Goal: Task Accomplishment & Management: Complete application form

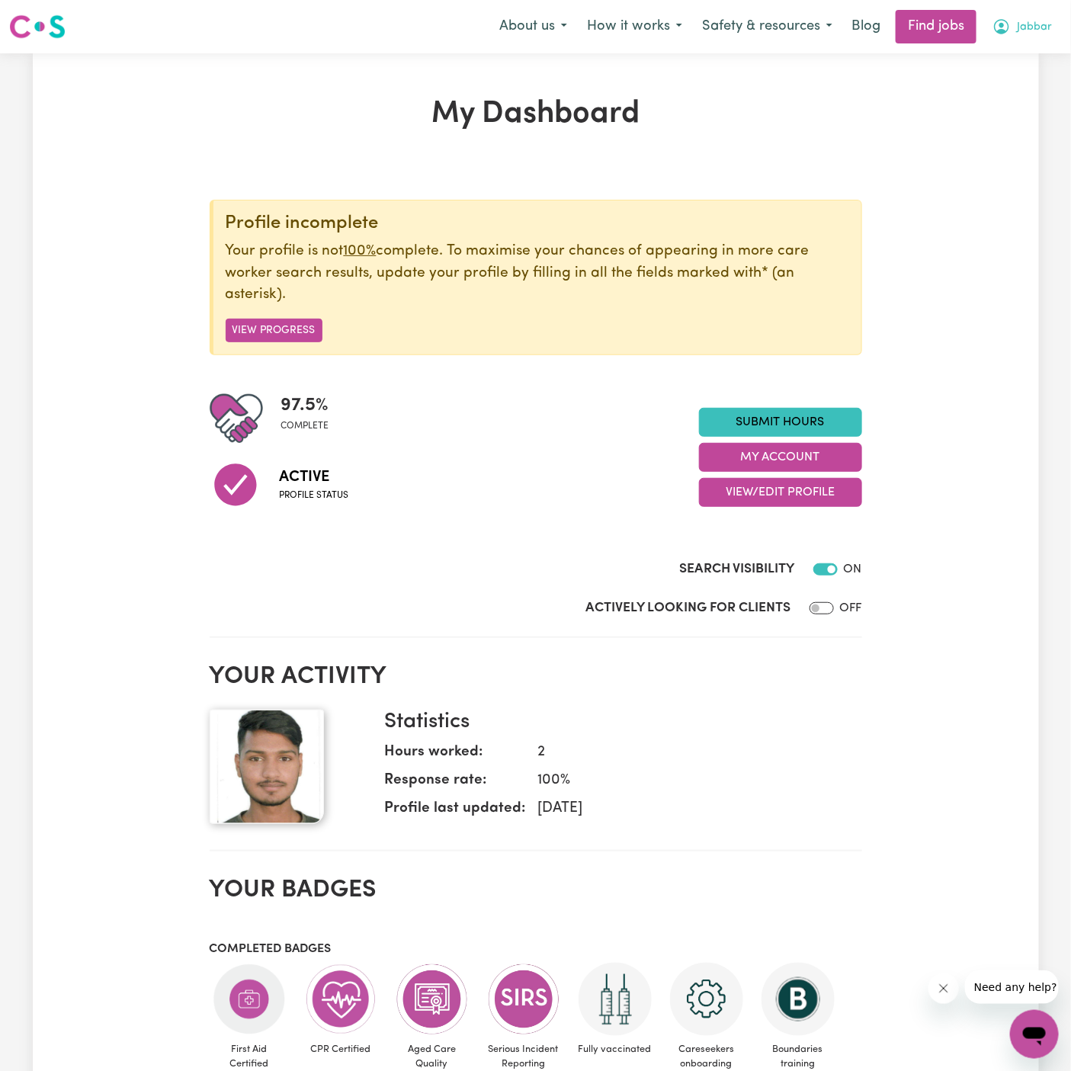
click at [1039, 28] on span "Jabbar" at bounding box center [1034, 27] width 35 height 17
click at [1039, 49] on link "My Account" at bounding box center [1001, 59] width 120 height 29
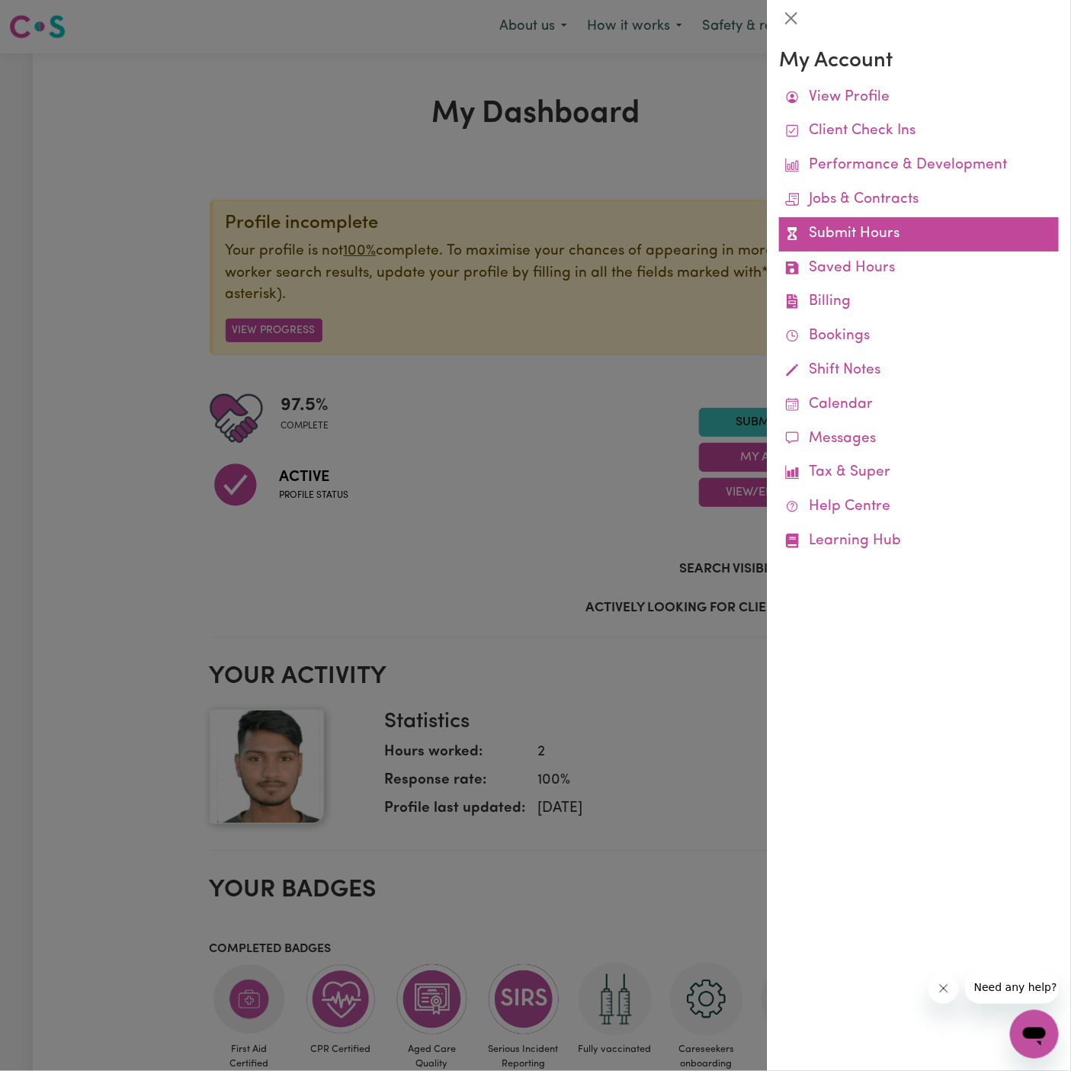
click at [851, 223] on link "Submit Hours" at bounding box center [919, 234] width 280 height 34
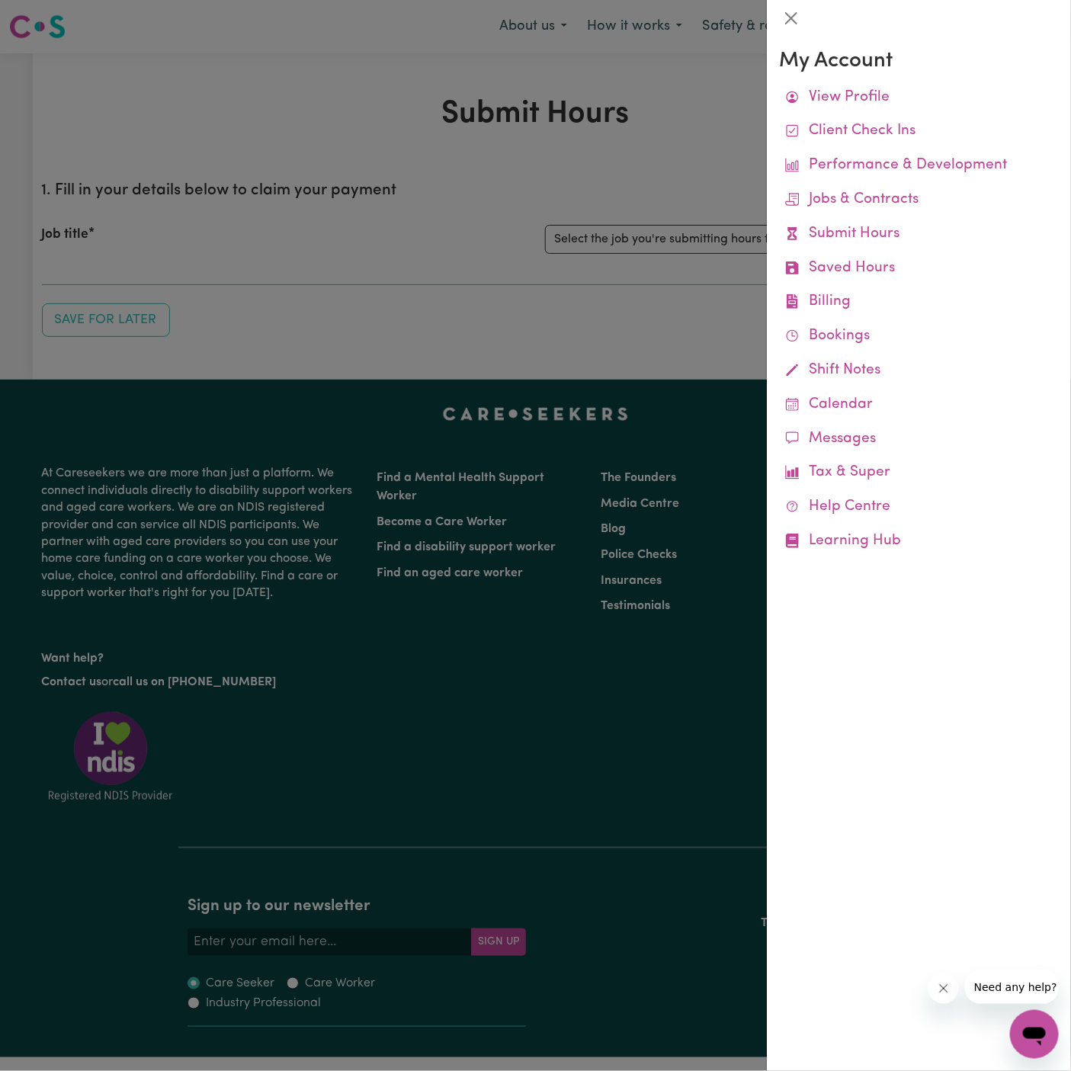
drag, startPoint x: 681, startPoint y: 169, endPoint x: 687, endPoint y: 211, distance: 42.4
click at [680, 169] on div at bounding box center [535, 535] width 1071 height 1071
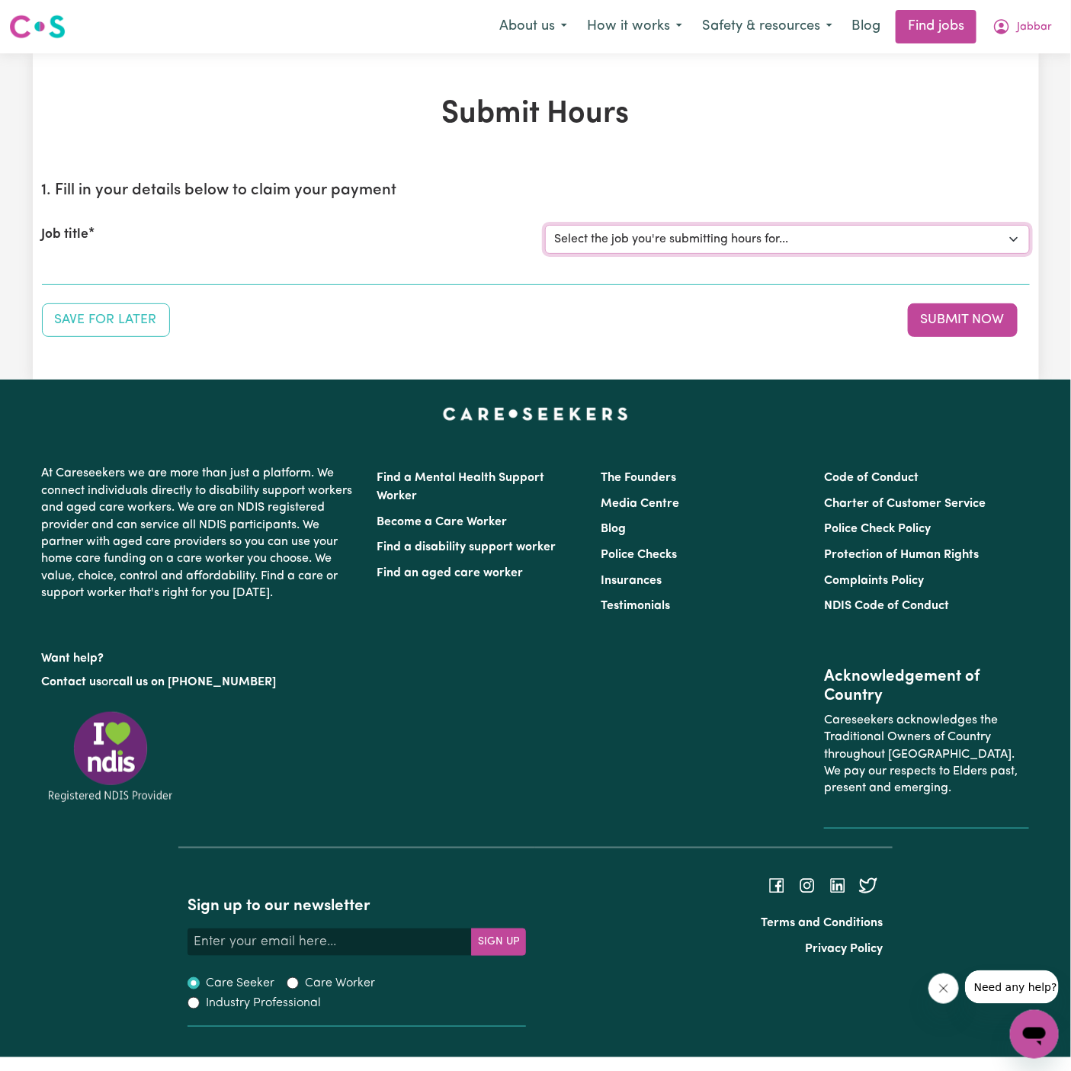
click at [688, 238] on select "Select the job you're submitting hours for... [Harry Nurmi] Support Worker Need…" at bounding box center [787, 239] width 485 height 29
select select "15190"
click at [545, 225] on select "Select the job you're submitting hours for... [Harry Nurmi] Support Worker Need…" at bounding box center [787, 239] width 485 height 29
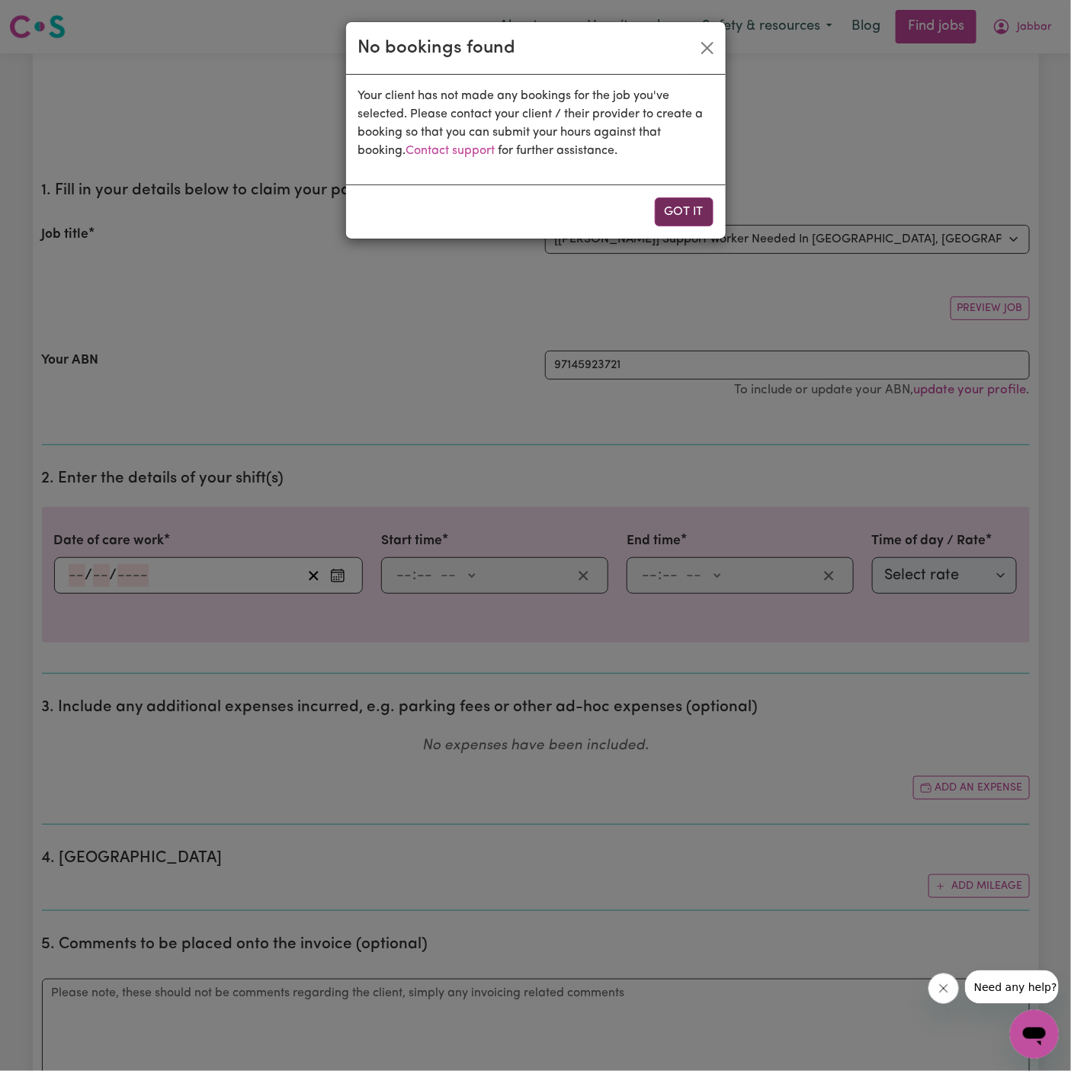
click at [689, 204] on button "Got it" at bounding box center [684, 211] width 59 height 29
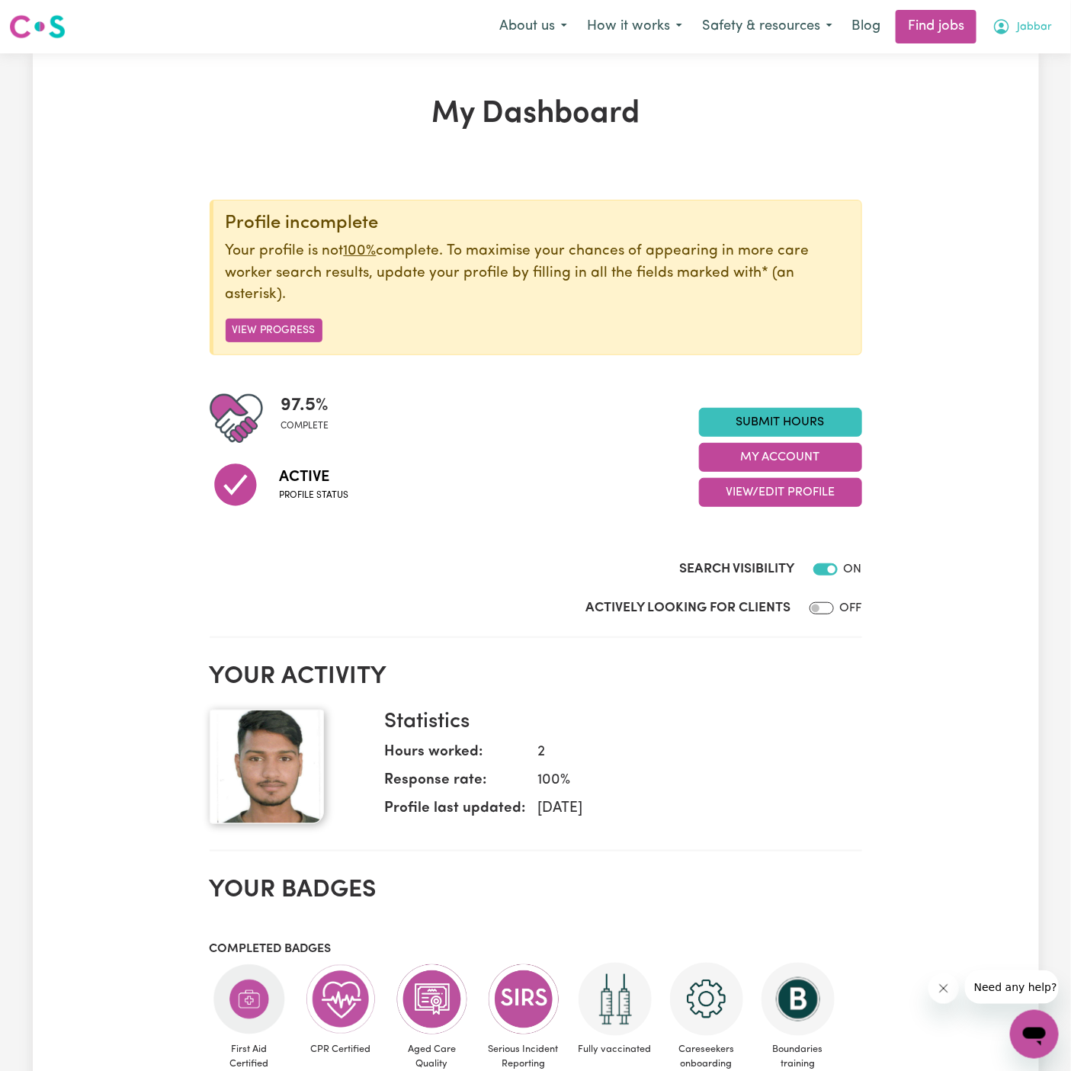
click at [1036, 24] on span "Jabbar" at bounding box center [1034, 27] width 35 height 17
click at [1032, 53] on link "My Account" at bounding box center [1001, 59] width 120 height 29
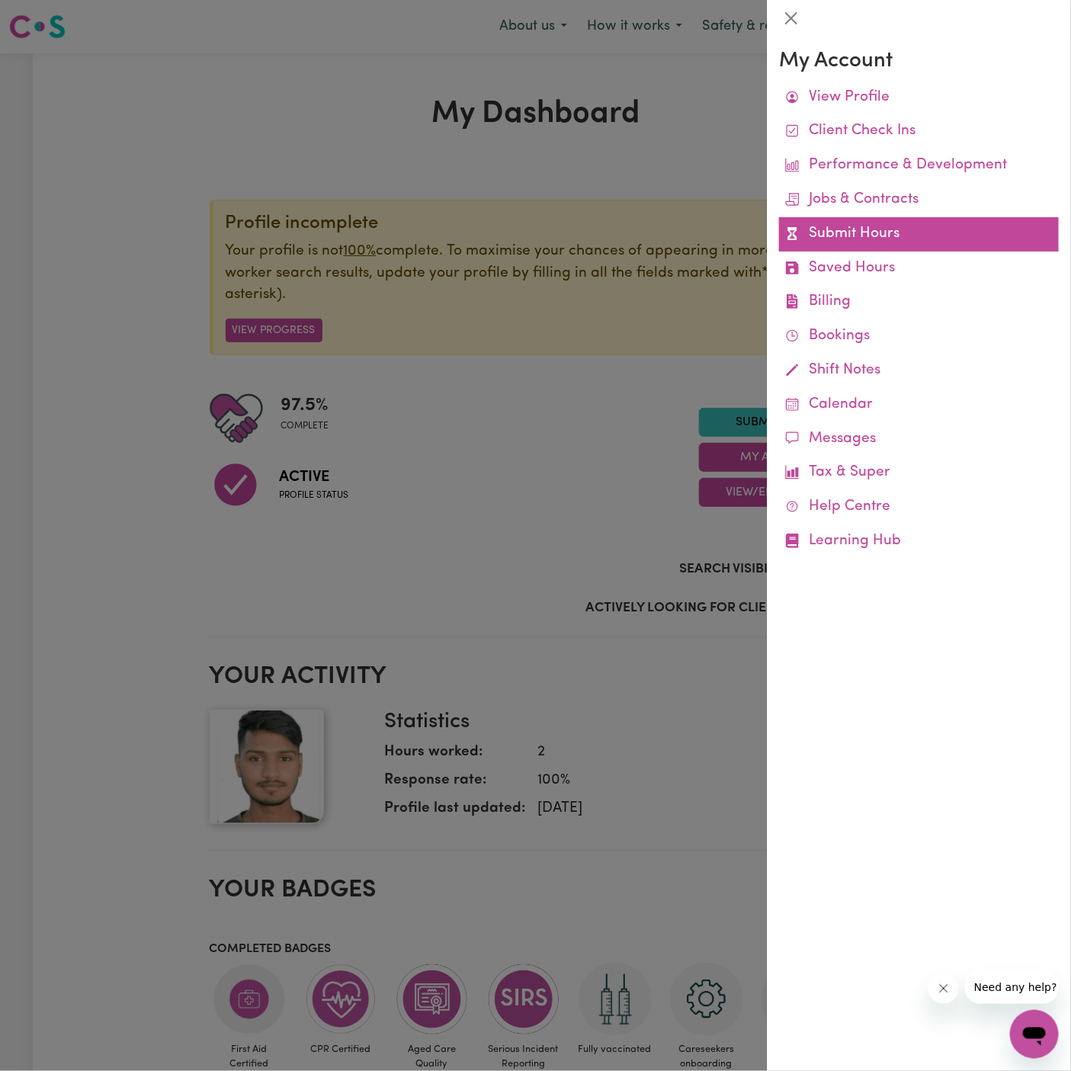
click at [869, 225] on link "Submit Hours" at bounding box center [919, 234] width 280 height 34
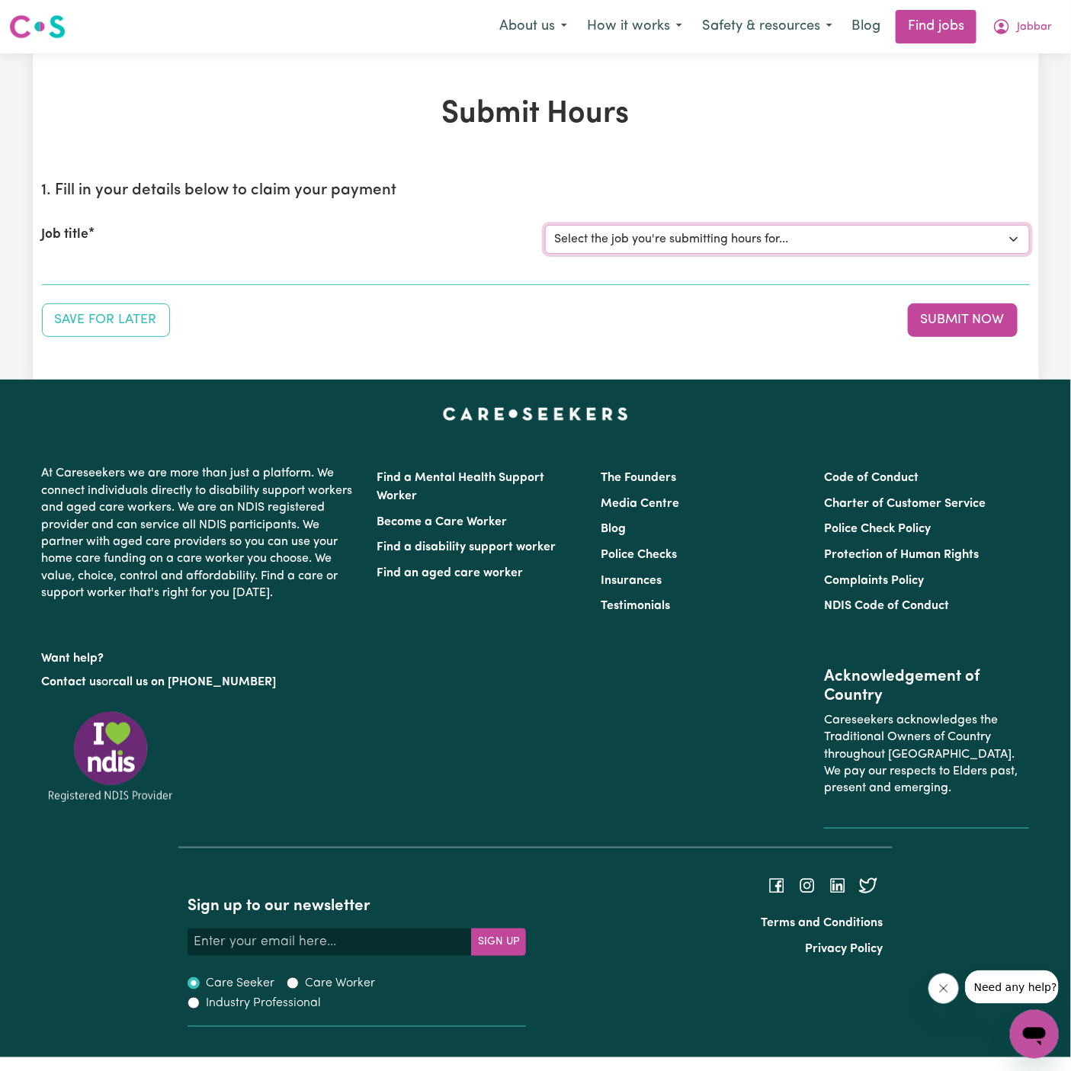
click at [695, 229] on select "Select the job you're submitting hours for... [Harry Nurmi] Support Worker Need…" at bounding box center [787, 239] width 485 height 29
select select "15190"
click at [545, 225] on select "Select the job you're submitting hours for... [Harry Nurmi] Support Worker Need…" at bounding box center [787, 239] width 485 height 29
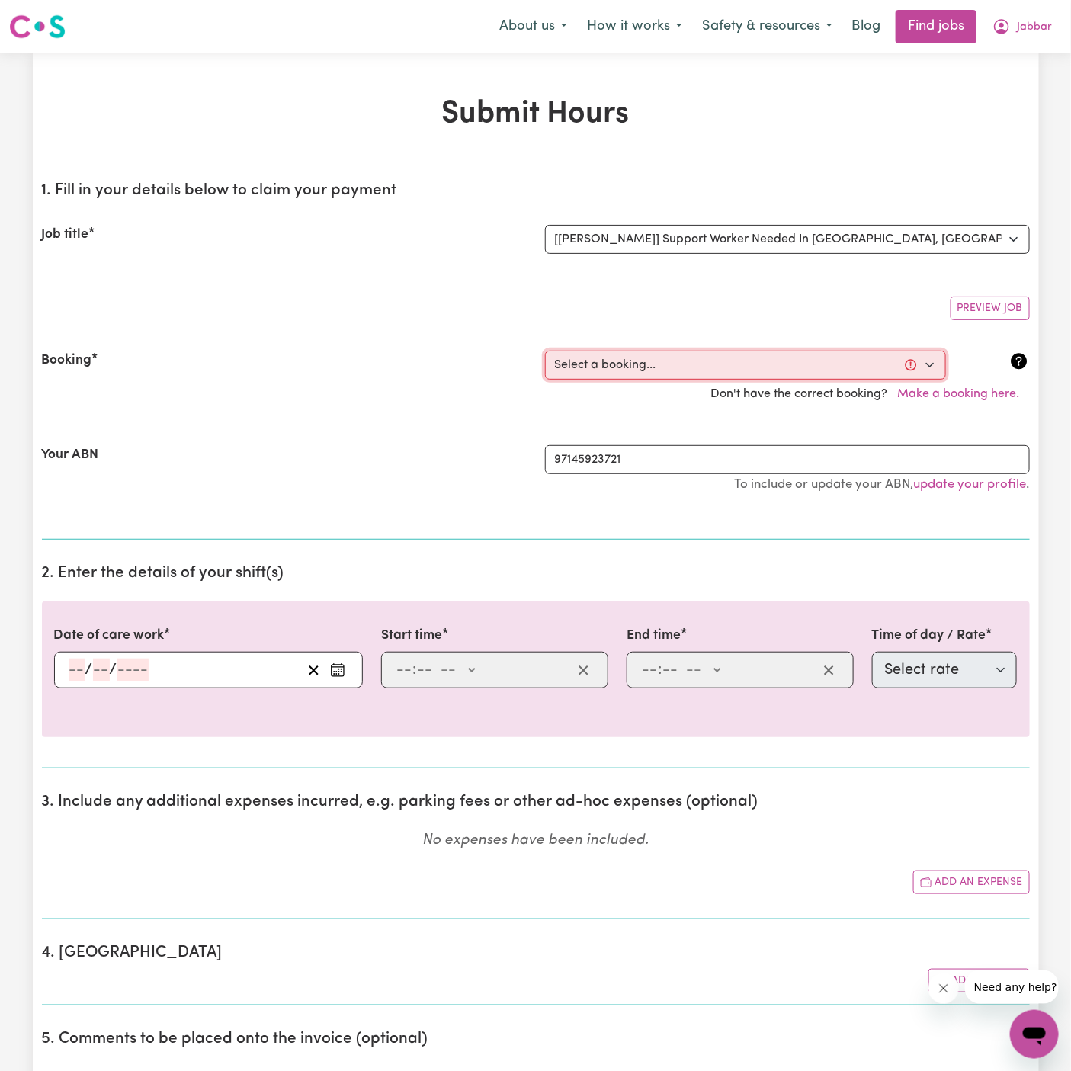
click at [686, 366] on select "Select a booking... Mon, October 6, 2025 - 09:00am to 02:00pm (ONE-OFF)" at bounding box center [745, 365] width 401 height 29
select select "369387"
click at [545, 351] on select "Select a booking... Mon, October 6, 2025 - 09:00am to 02:00pm (ONE-OFF)" at bounding box center [745, 365] width 401 height 29
type input "2025-10-06"
type input "6"
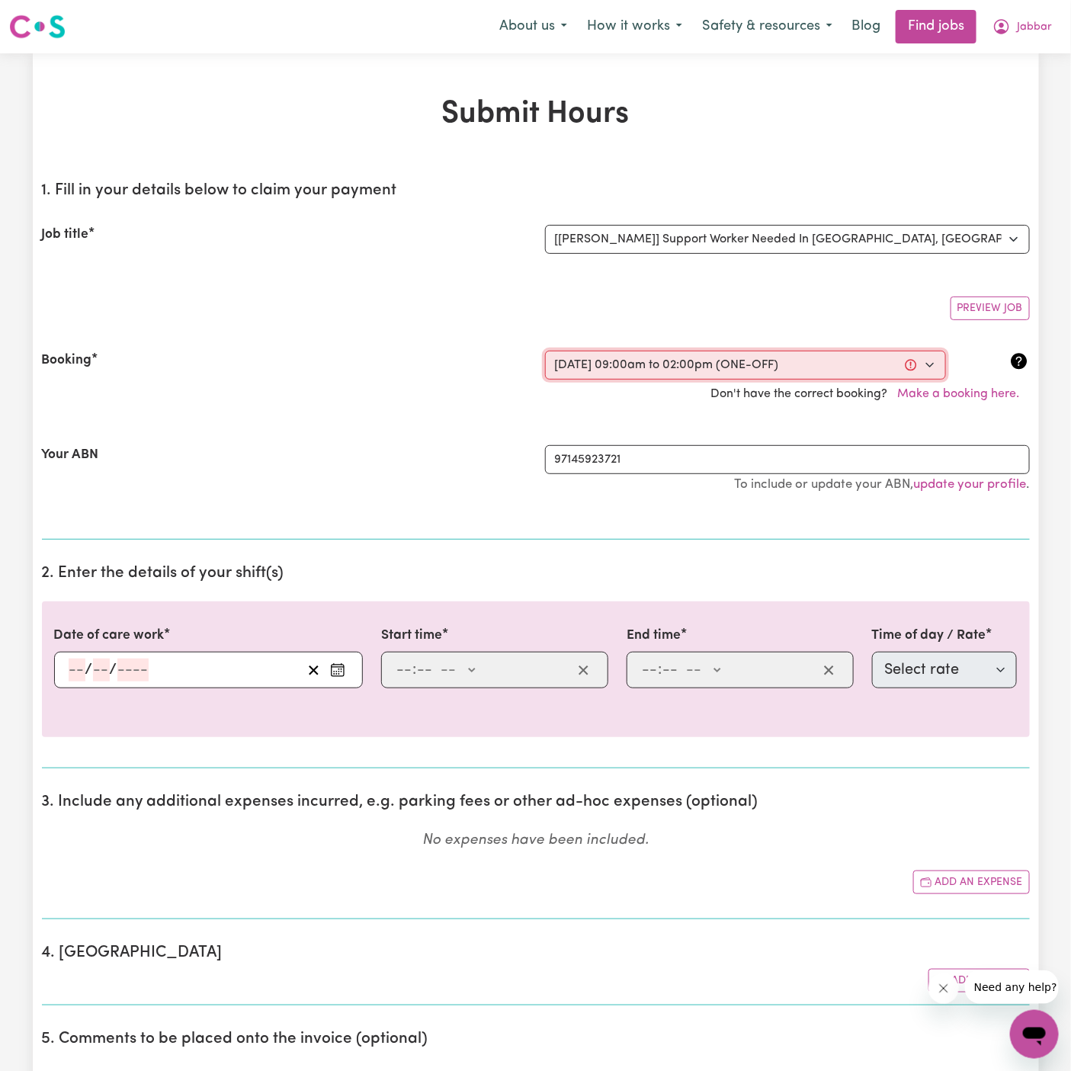
type input "10"
type input "2025"
type input "09:00"
type input "9"
type input "0"
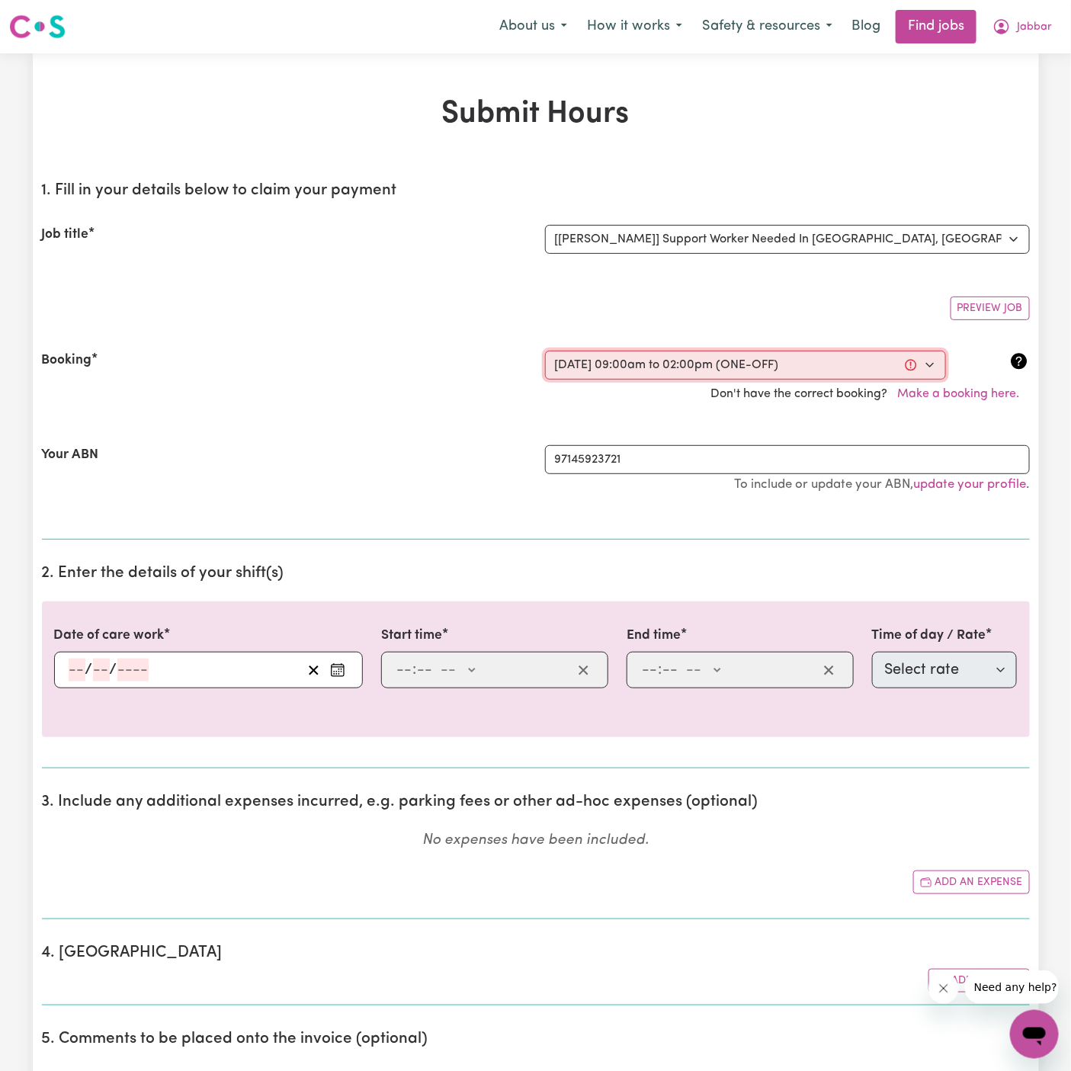
select select "am"
type input "14:00"
type input "2"
type input "0"
select select "pm"
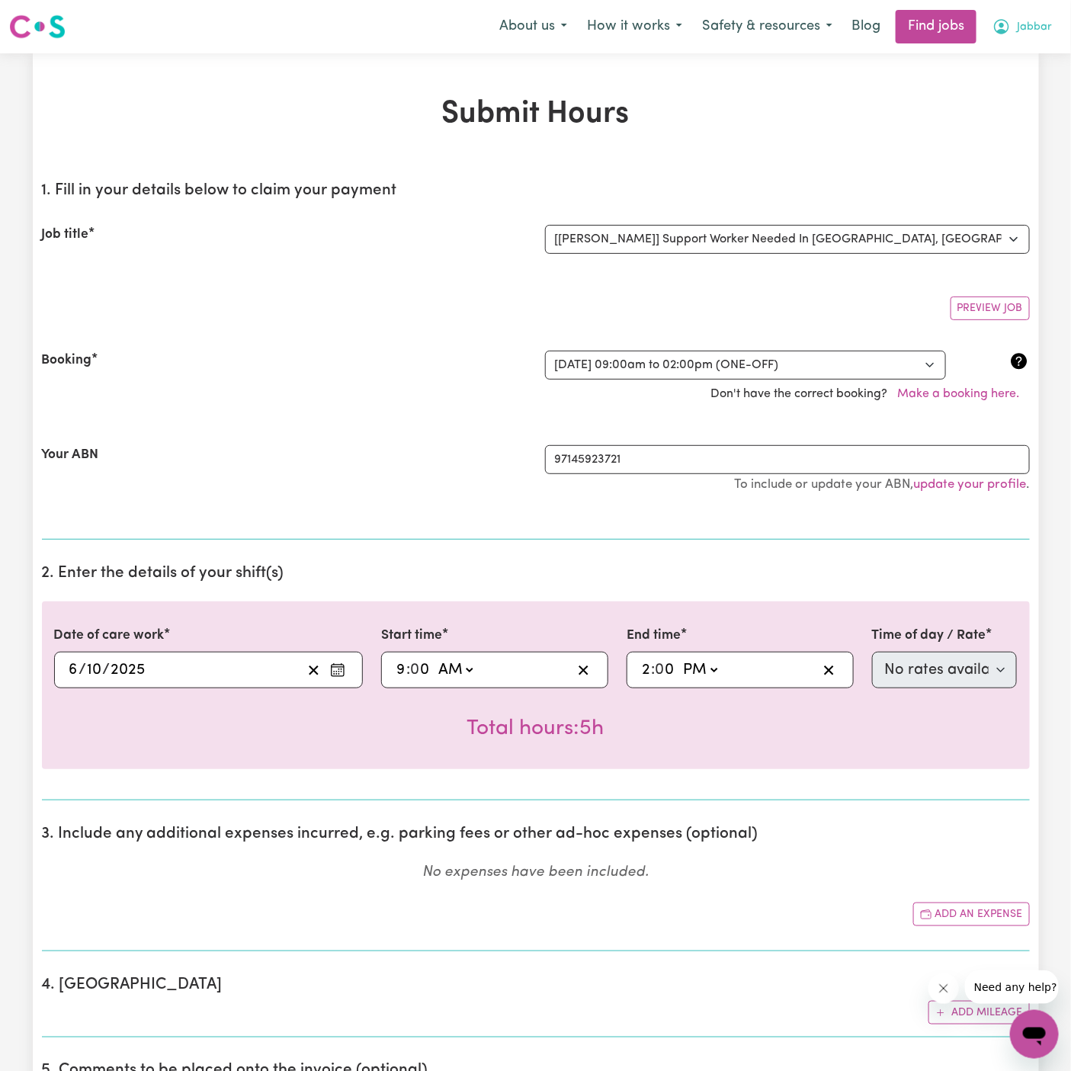
click at [1033, 19] on span "Jabbar" at bounding box center [1034, 27] width 35 height 17
click at [1025, 53] on link "My Account" at bounding box center [1001, 59] width 120 height 29
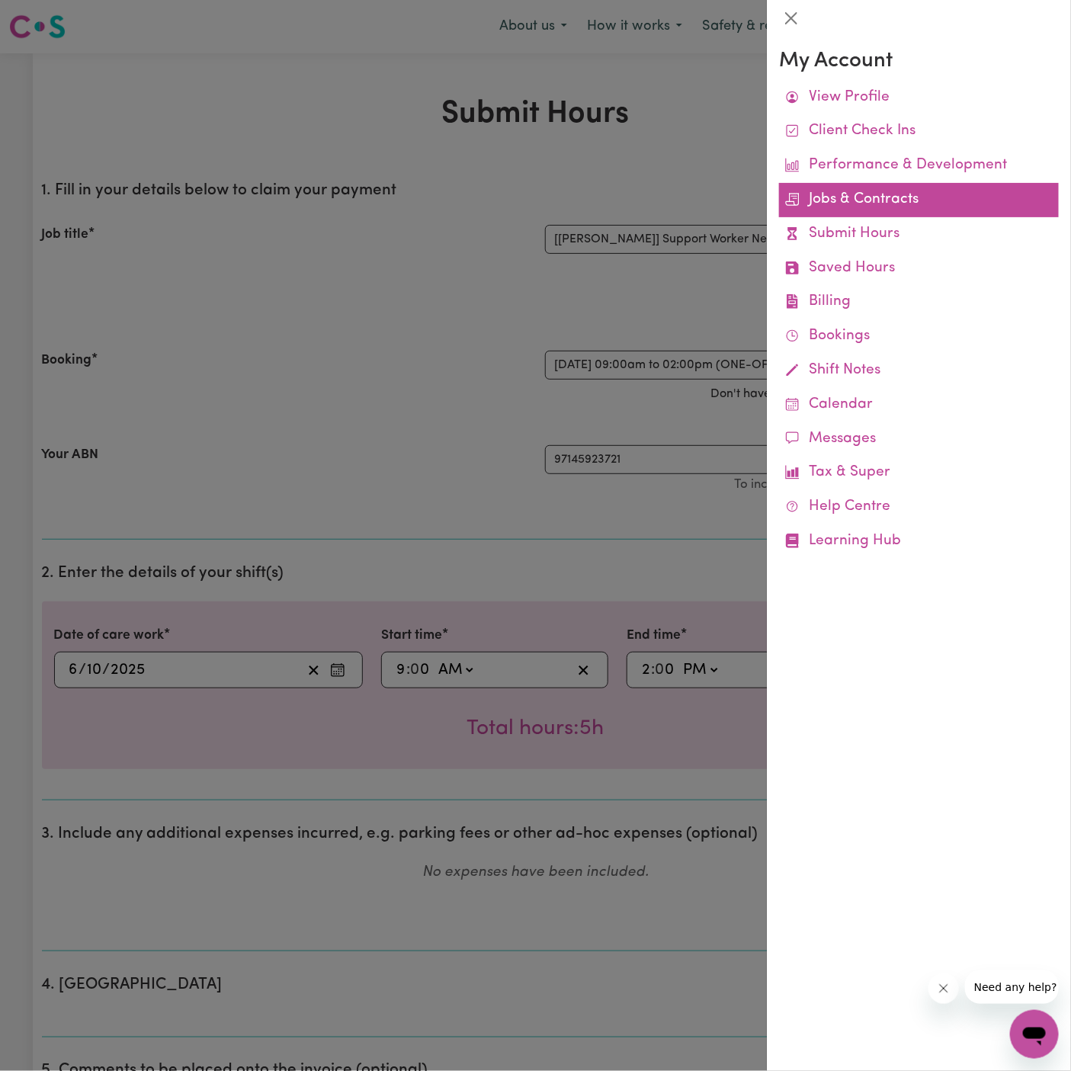
click at [874, 195] on link "Jobs & Contracts" at bounding box center [919, 200] width 280 height 34
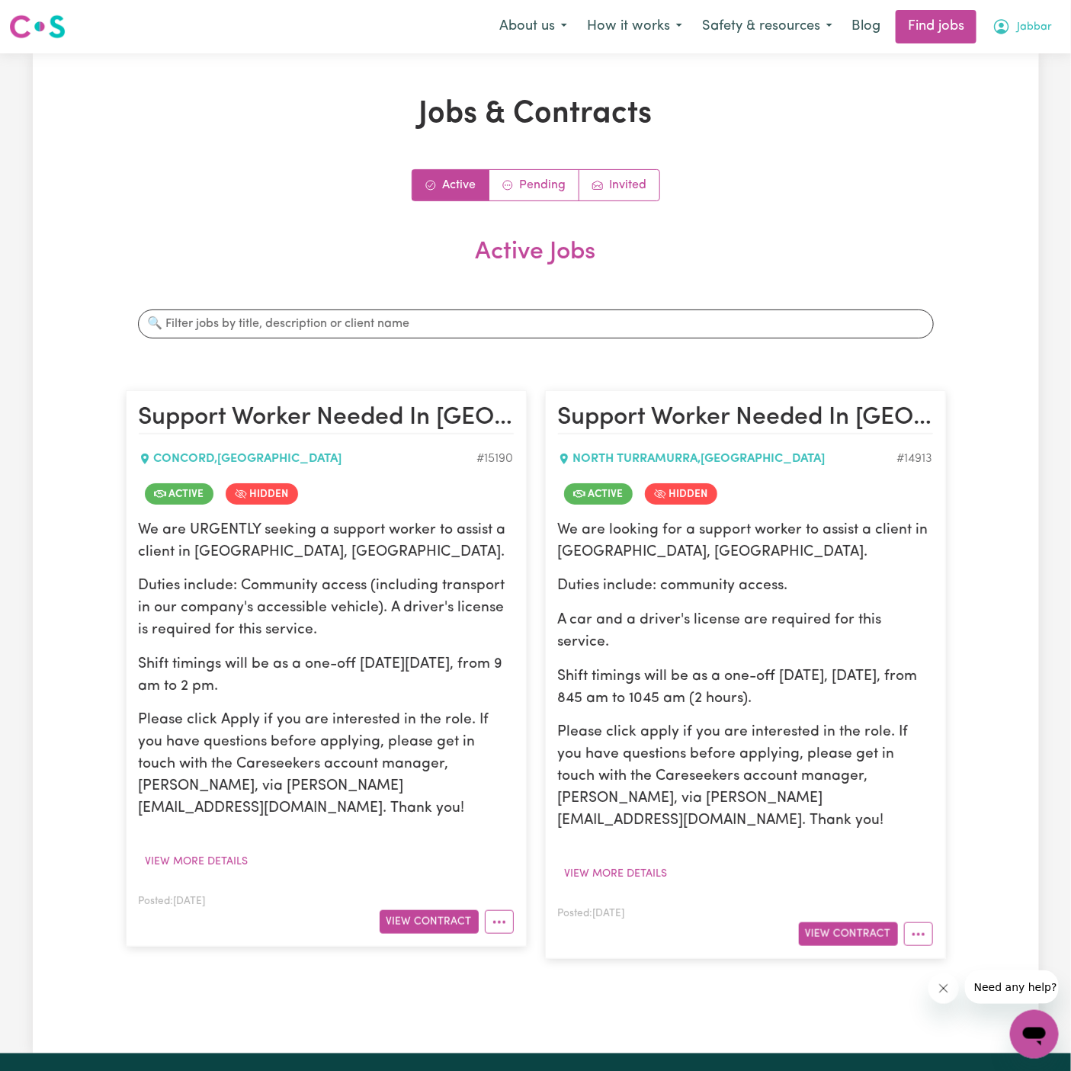
click at [1038, 25] on span "Jabbar" at bounding box center [1034, 27] width 35 height 17
click at [1036, 53] on link "My Account" at bounding box center [1001, 59] width 120 height 29
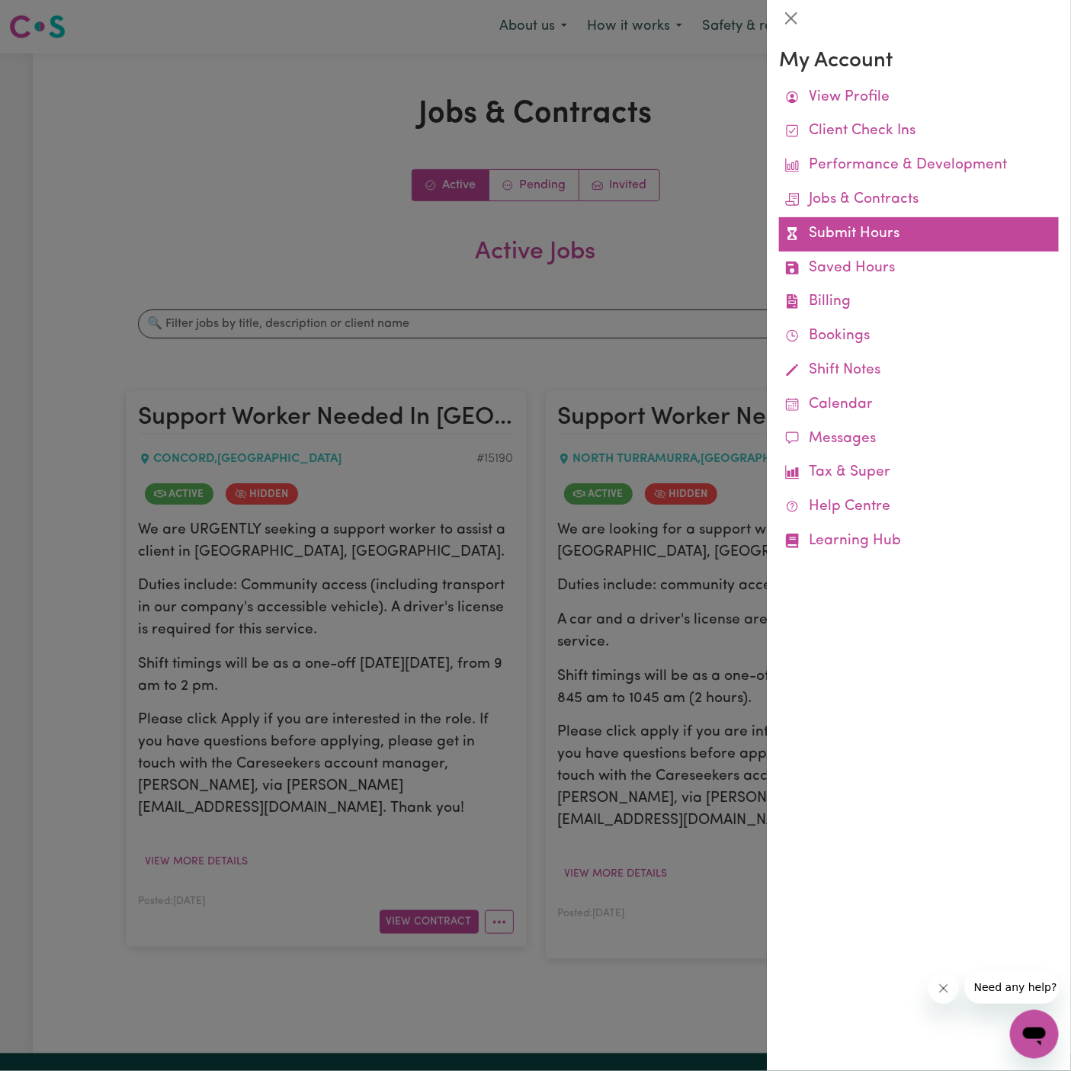
click at [890, 235] on link "Submit Hours" at bounding box center [919, 234] width 280 height 34
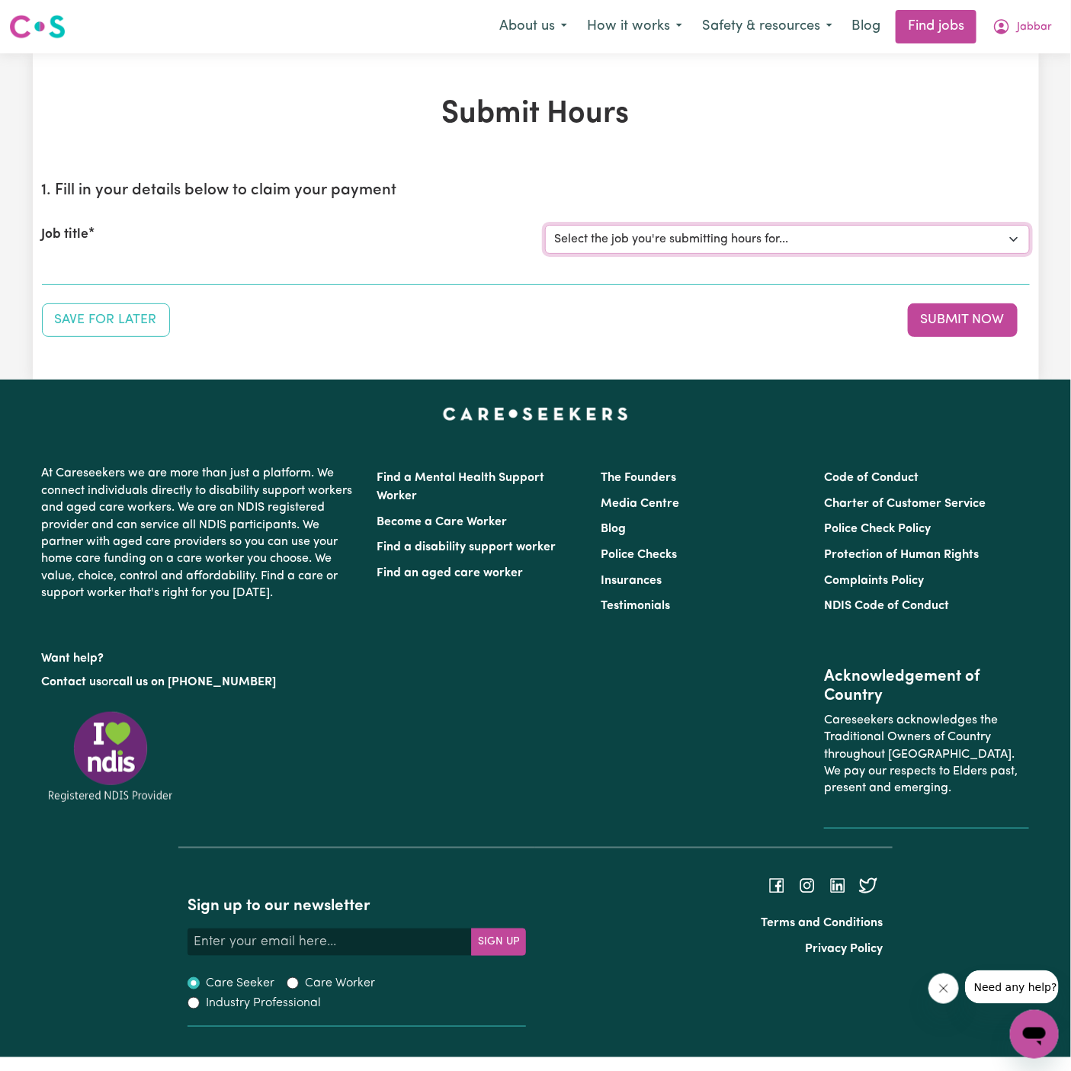
click at [746, 236] on select "Select the job you're submitting hours for... [Harry Nurmi] Support Worker Need…" at bounding box center [787, 239] width 485 height 29
select select "15190"
click at [545, 225] on select "Select the job you're submitting hours for... [Harry Nurmi] Support Worker Need…" at bounding box center [787, 239] width 485 height 29
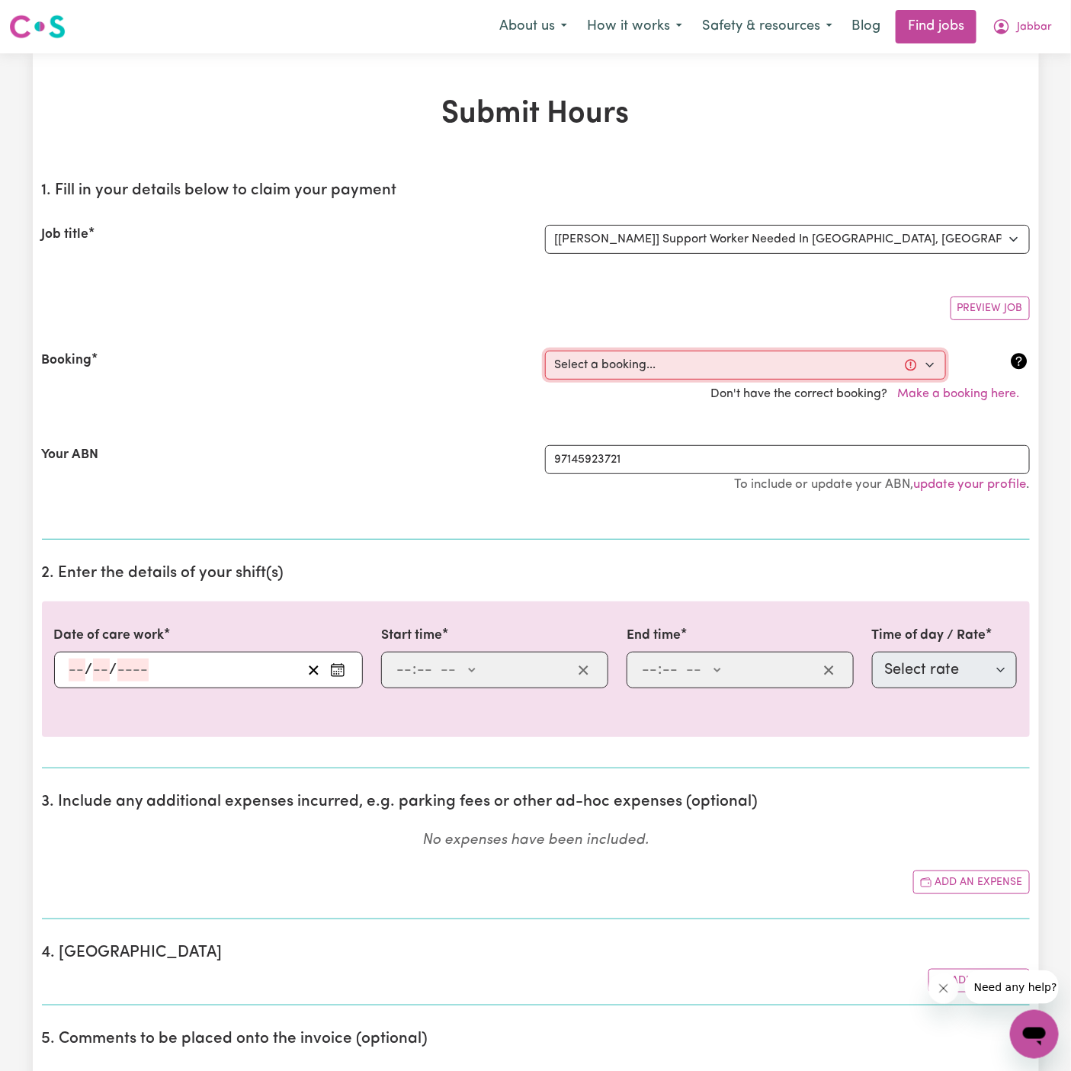
click at [683, 364] on select "Select a booking... Mon, October 6, 2025 - 09:00am to 02:00pm (ONE-OFF)" at bounding box center [745, 365] width 401 height 29
select select "369387"
click at [545, 351] on select "Select a booking... Mon, October 6, 2025 - 09:00am to 02:00pm (ONE-OFF)" at bounding box center [745, 365] width 401 height 29
type input "2025-10-06"
type input "6"
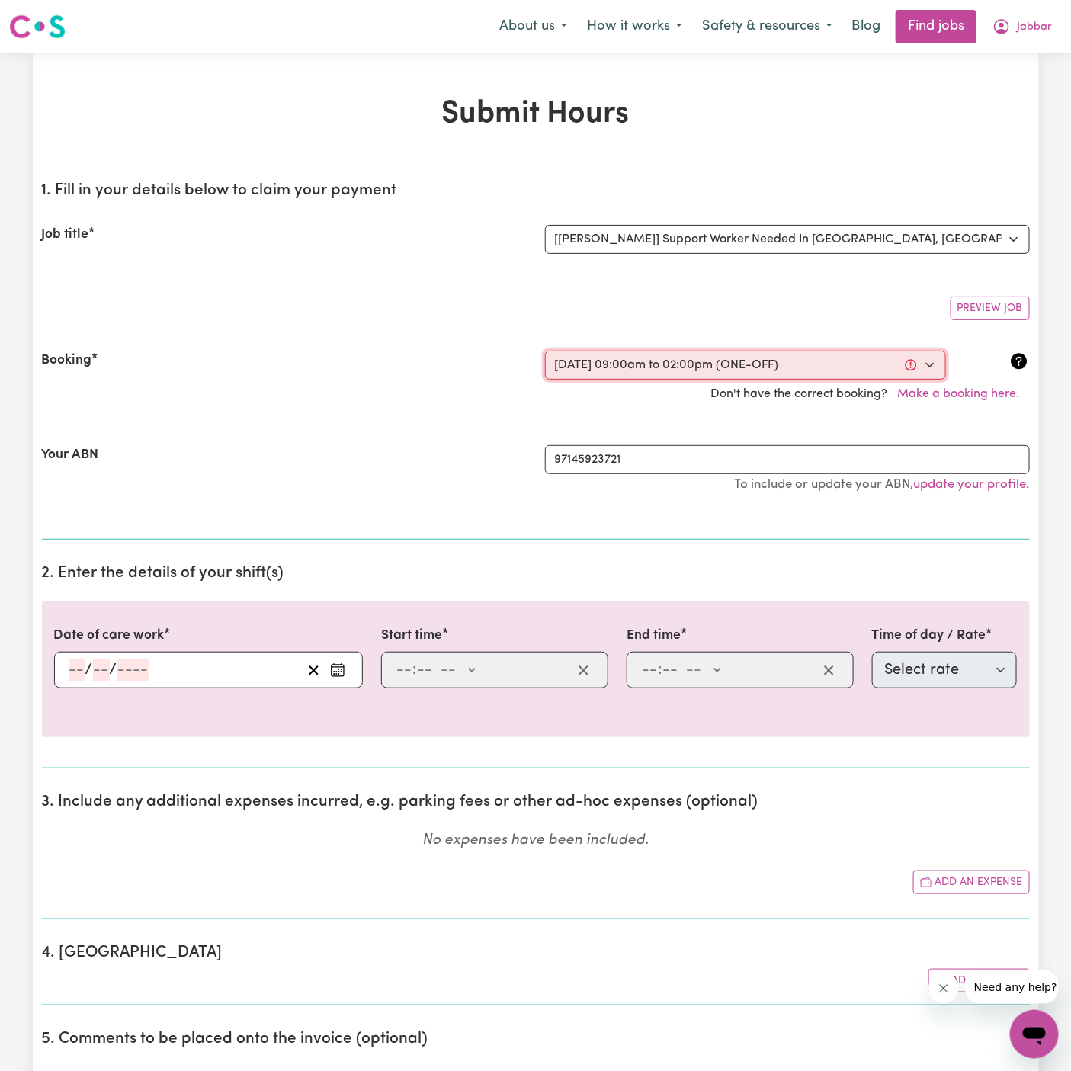
type input "10"
type input "2025"
type input "09:00"
type input "9"
type input "0"
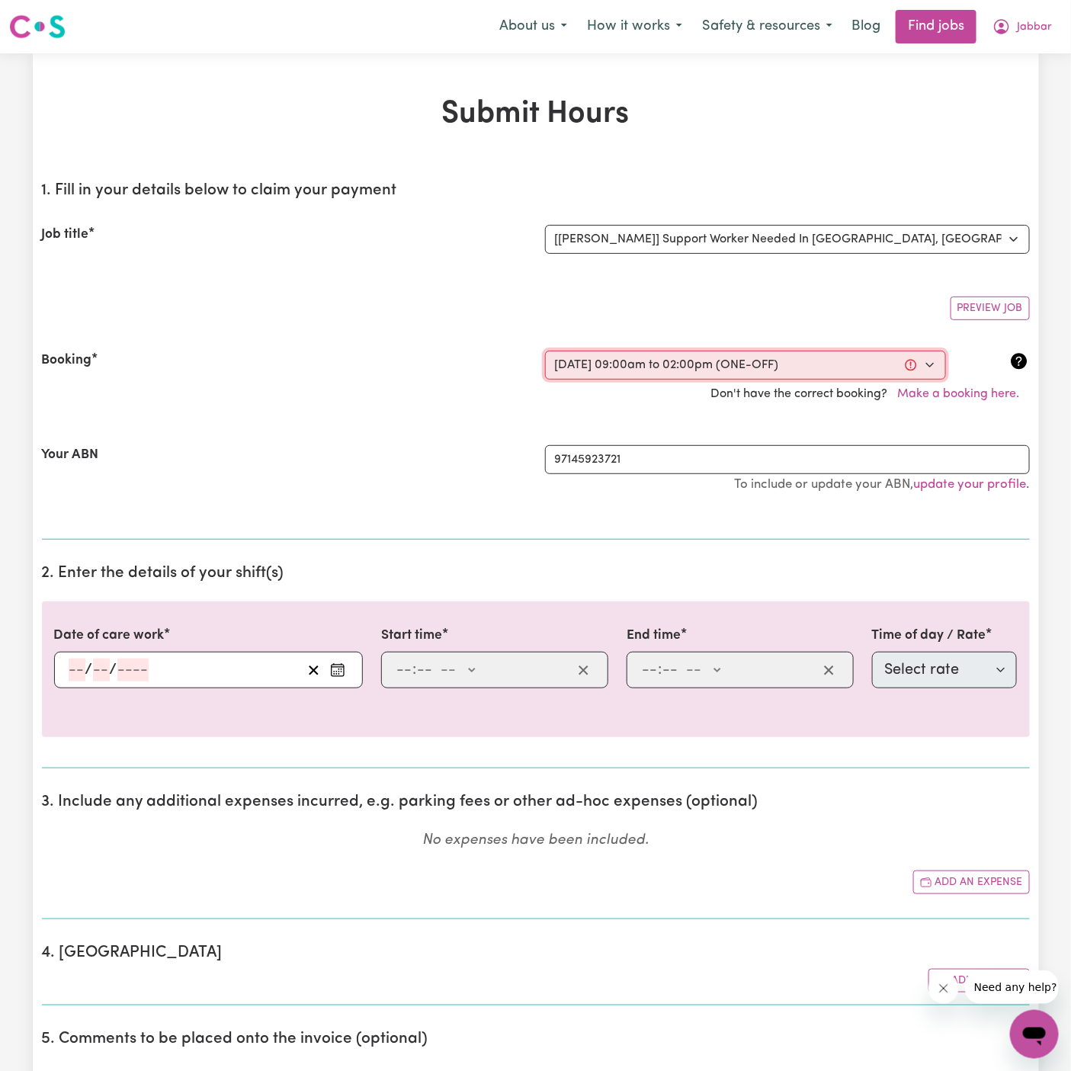
select select "am"
type input "14:00"
type input "2"
type input "0"
select select "pm"
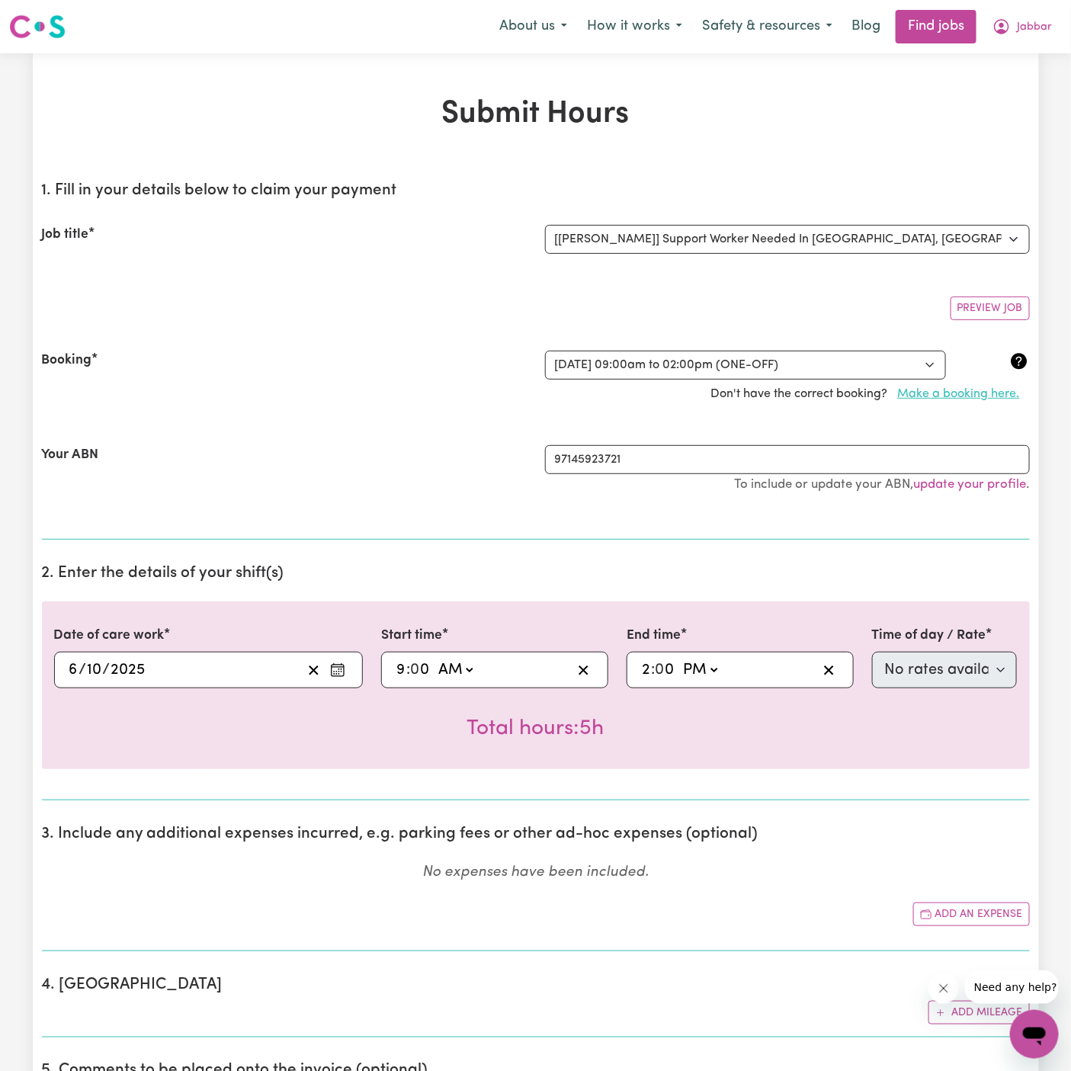
click at [984, 390] on button "Make a booking here." at bounding box center [959, 394] width 142 height 29
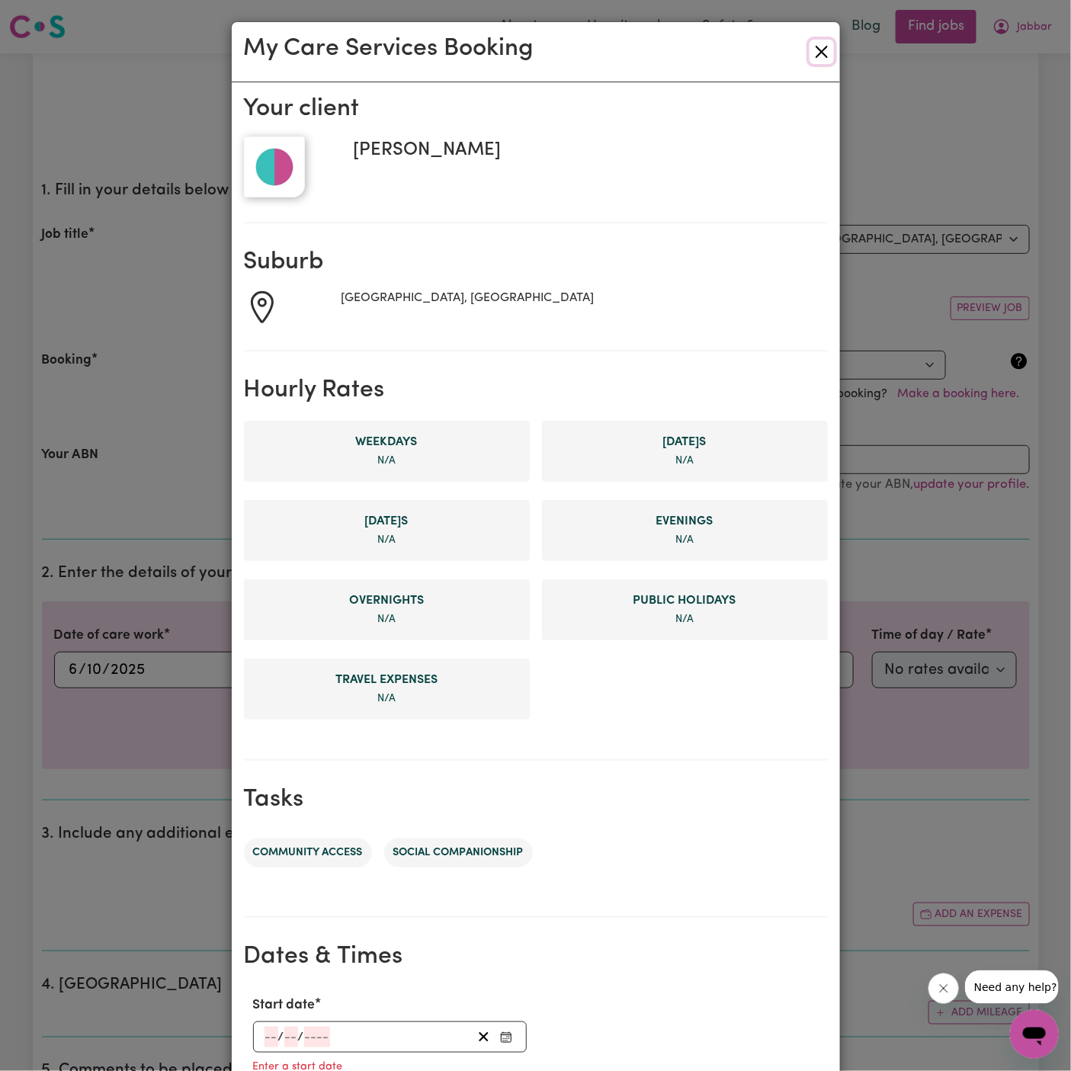
click at [818, 56] on button "Close" at bounding box center [821, 52] width 24 height 24
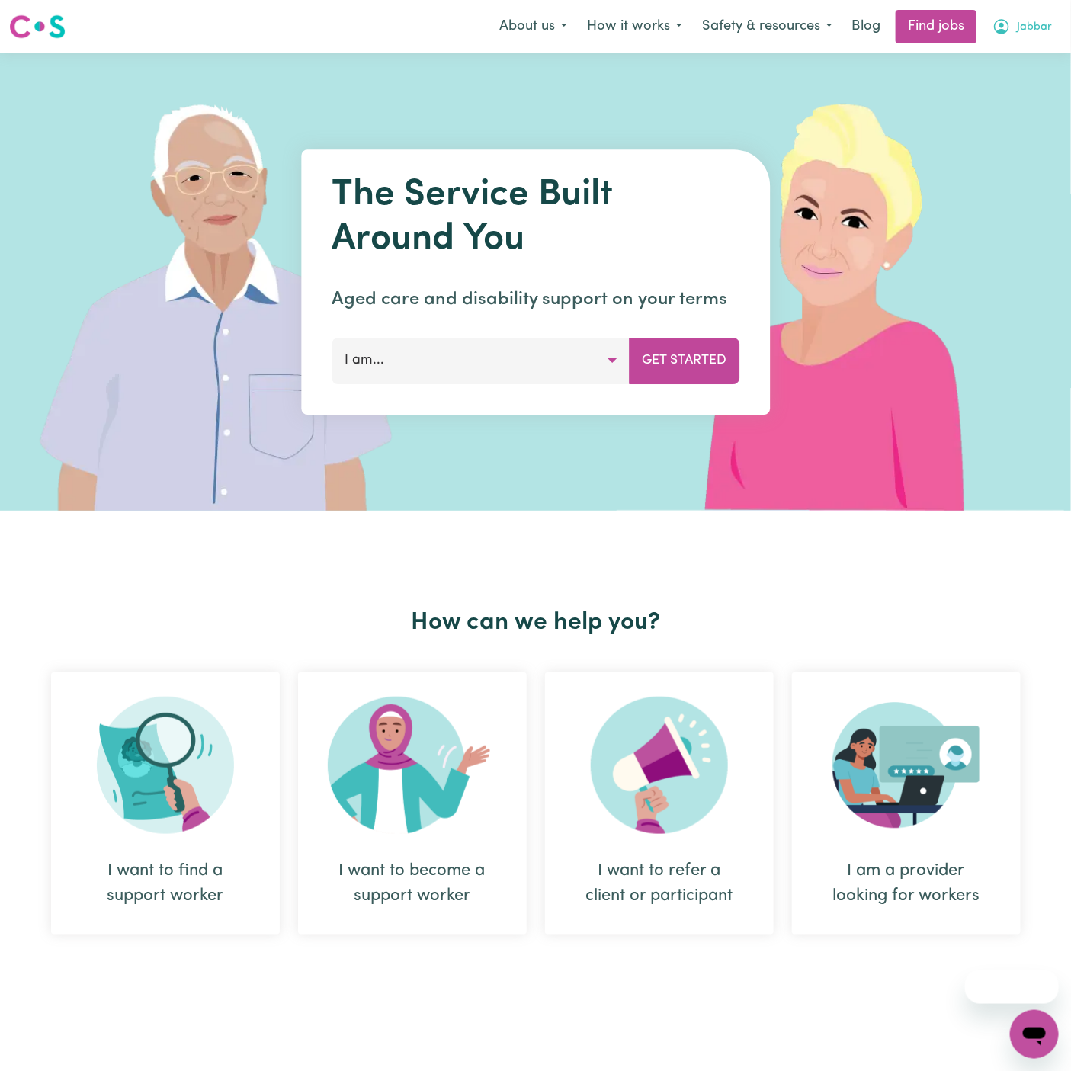
click at [1036, 29] on span "Jabbar" at bounding box center [1034, 27] width 35 height 17
click at [1039, 111] on link "Logout" at bounding box center [1001, 116] width 120 height 29
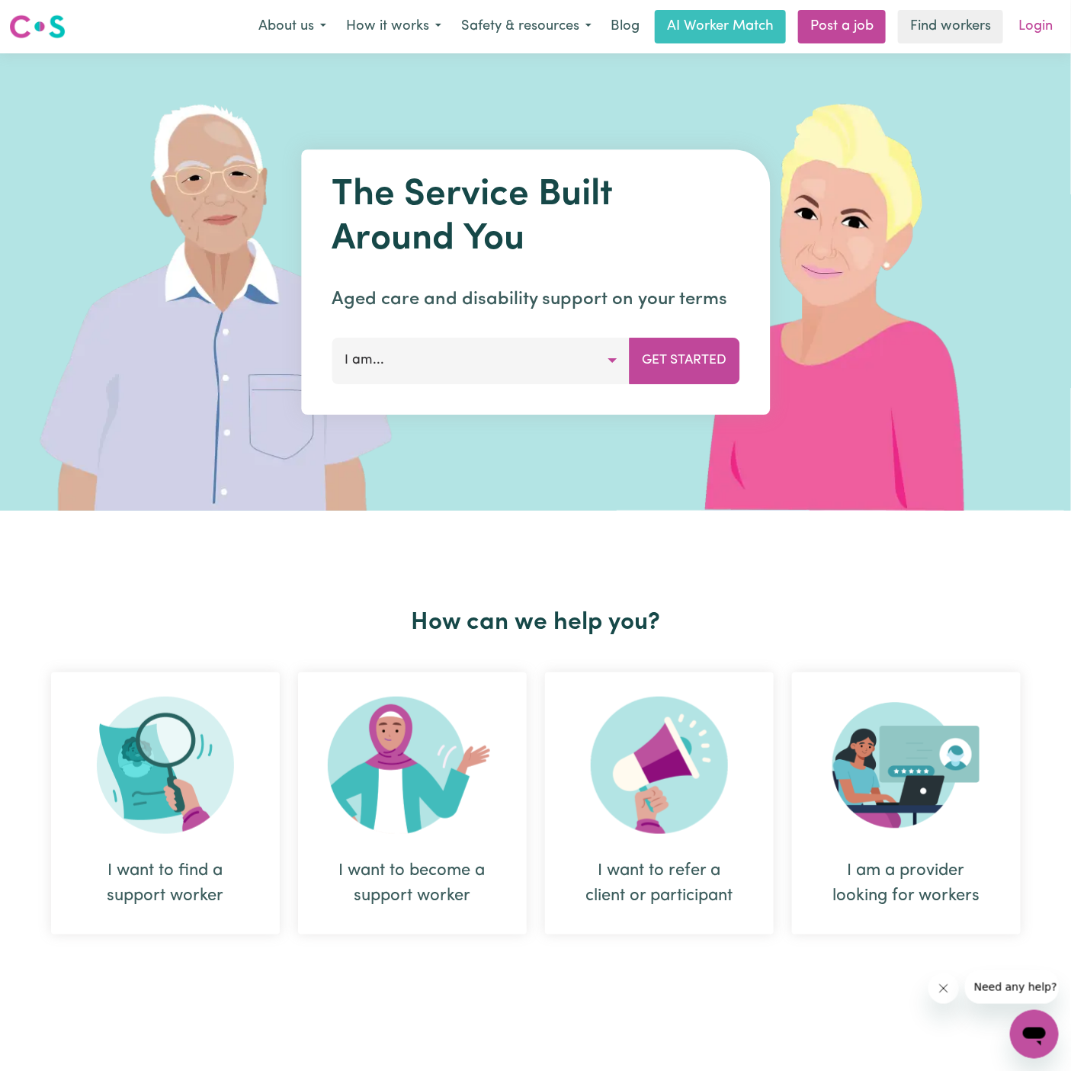
click at [1038, 26] on link "Login" at bounding box center [1035, 27] width 53 height 34
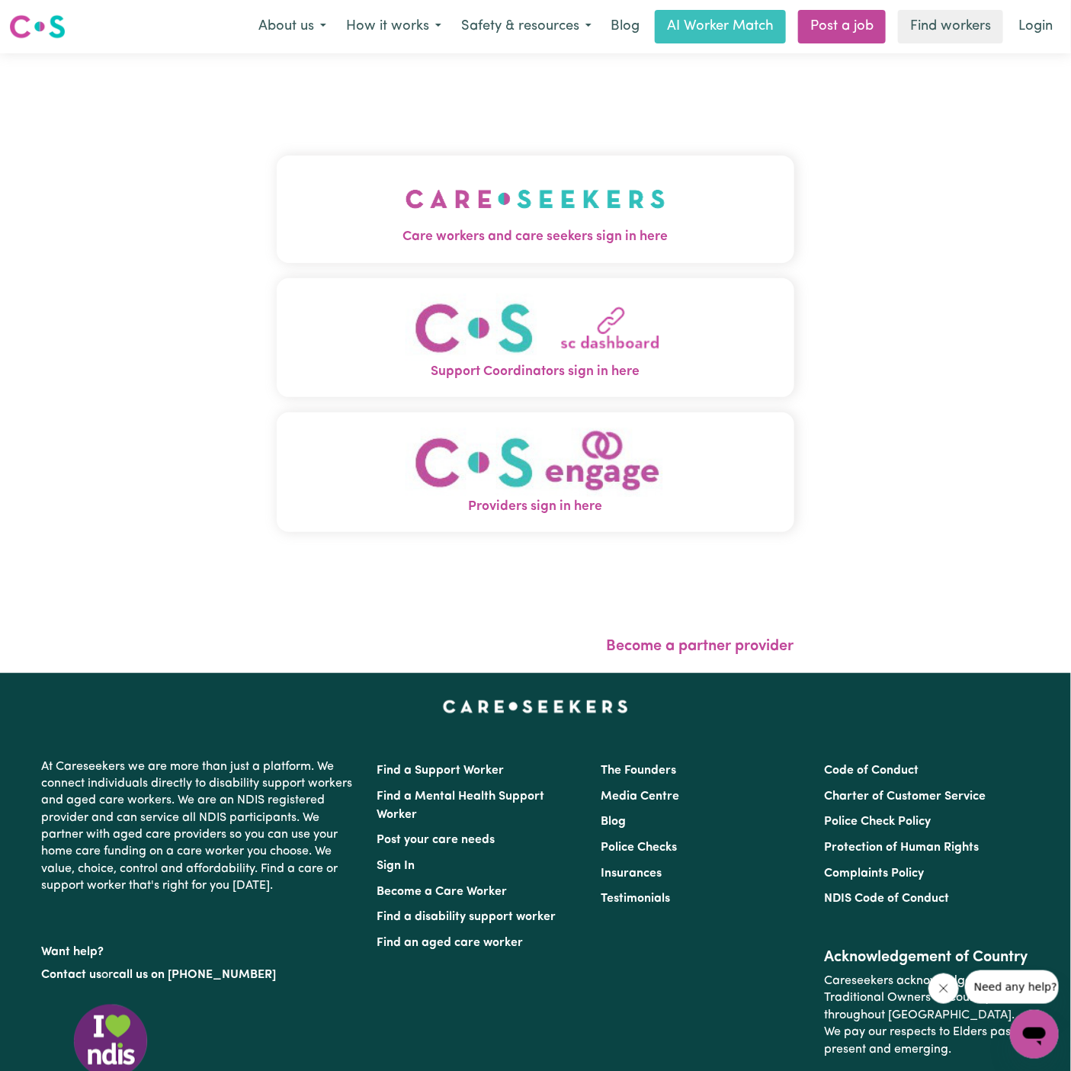
click at [556, 225] on img "Care workers and care seekers sign in here" at bounding box center [535, 199] width 260 height 56
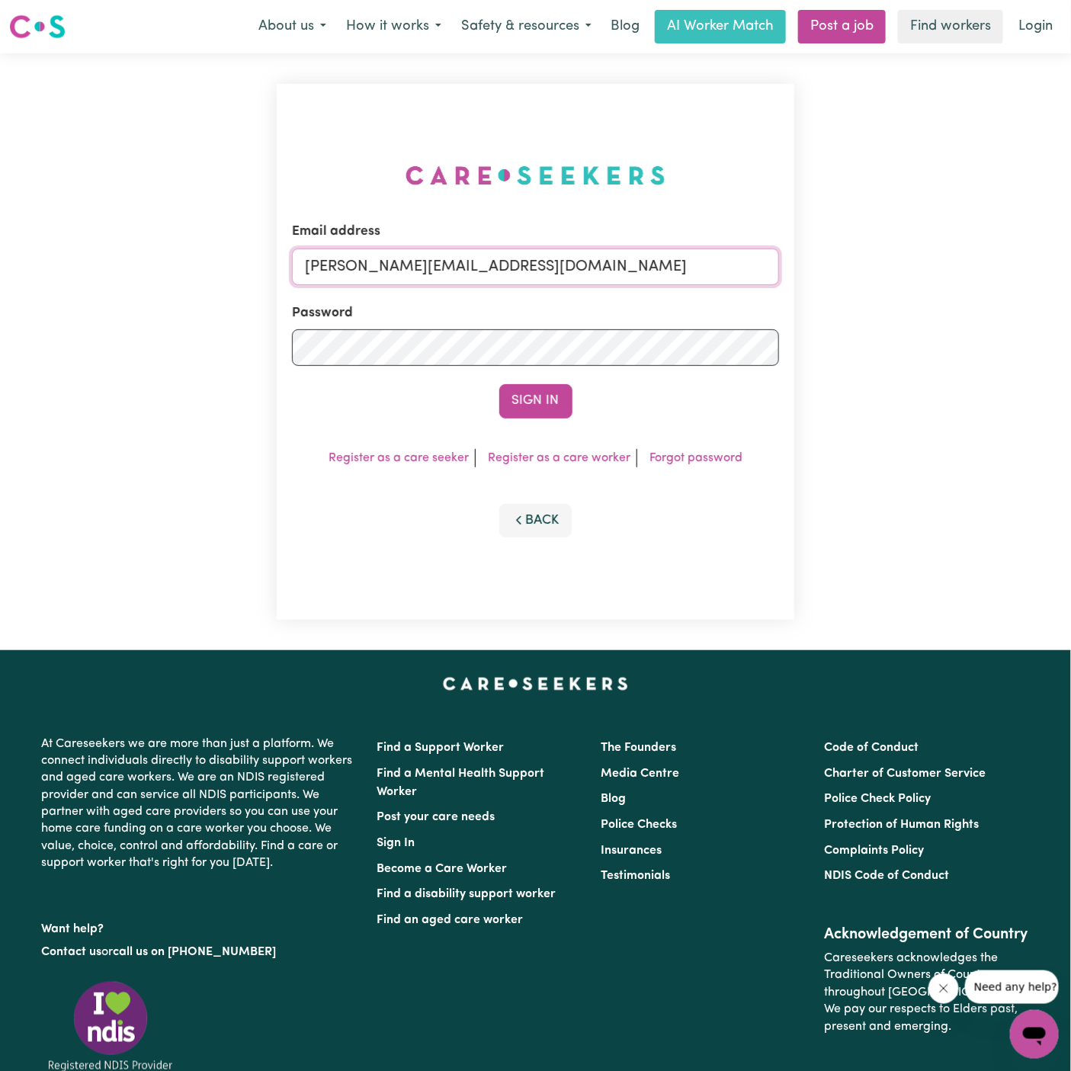
click at [600, 273] on input "[PERSON_NAME][EMAIL_ADDRESS][DOMAIN_NAME]" at bounding box center [535, 266] width 487 height 37
drag, startPoint x: 386, startPoint y: 271, endPoint x: 889, endPoint y: 265, distance: 503.9
click at [889, 265] on div "Email address [EMAIL_ADDRESS][DOMAIN_NAME] Password Sign In Register as a care …" at bounding box center [535, 351] width 1071 height 597
type input "[EMAIL_ADDRESS][DOMAIN_NAME]"
click at [549, 401] on button "Sign In" at bounding box center [535, 401] width 73 height 34
